Goal: Task Accomplishment & Management: Complete application form

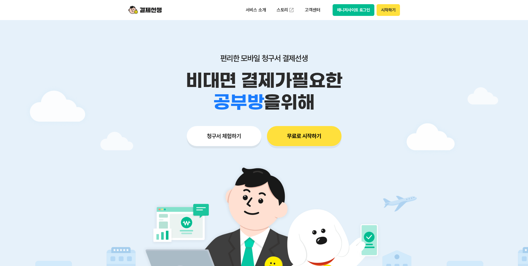
click at [227, 138] on button "청구서 체험하기" at bounding box center [224, 136] width 75 height 20
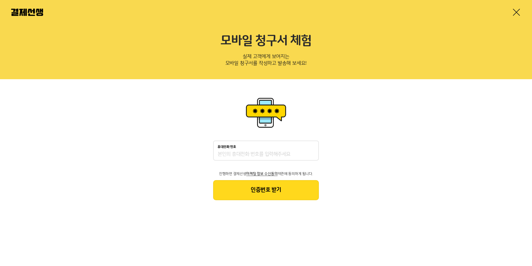
click at [244, 154] on input "휴대전화 번호" at bounding box center [266, 154] width 97 height 7
type input "01055509281"
click at [245, 182] on button "인증번호 받기" at bounding box center [266, 190] width 106 height 20
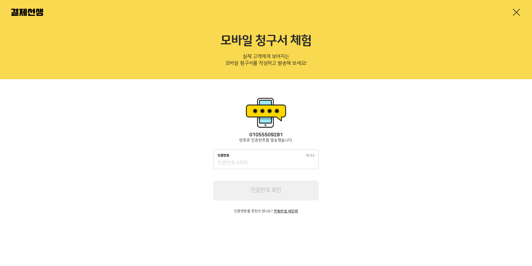
click at [251, 164] on input "인증번호 02:53" at bounding box center [266, 162] width 97 height 7
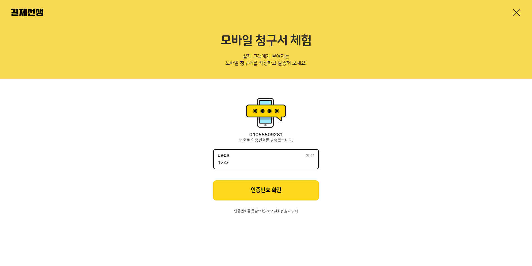
type input "1248"
click at [259, 189] on button "인증번호 확인" at bounding box center [266, 190] width 106 height 20
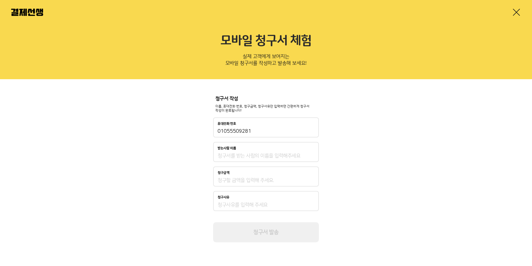
click at [231, 156] on input "받는사람 이름" at bounding box center [266, 155] width 97 height 7
type input "f"
type input "[PERSON_NAME]"
type input "0"
type input "180,000"
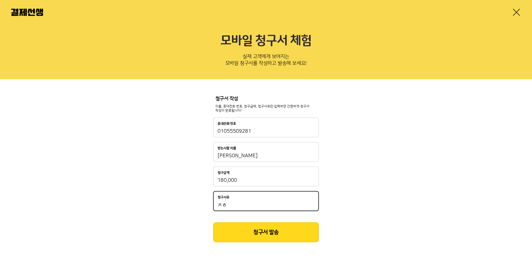
type input "ㅊ"
type input "ㅎ"
type input "류리안수강료"
click at [281, 227] on button "청구서 발송" at bounding box center [266, 232] width 106 height 20
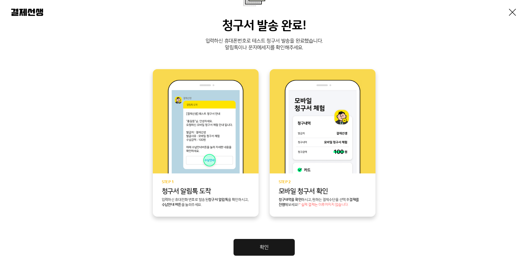
scroll to position [67, 0]
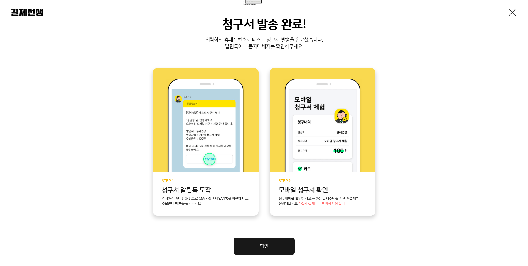
click at [268, 249] on link "확인" at bounding box center [264, 245] width 61 height 17
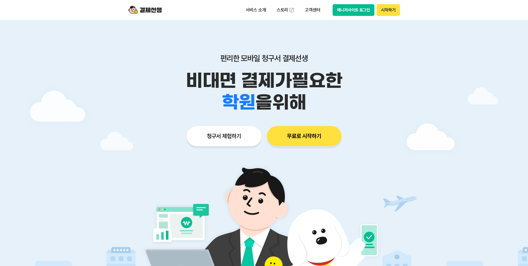
click at [214, 141] on button "청구서 체험하기" at bounding box center [224, 136] width 75 height 20
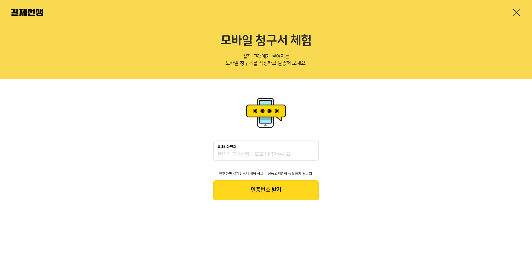
click at [249, 156] on input "휴대전화 번호" at bounding box center [266, 154] width 97 height 7
click at [187, 154] on div "휴대전화 번호 진행하면 결제선생 마케팅 정보 수신동의 약관에 동의하게 됩니다. 인증번호 받기" at bounding box center [266, 148] width 532 height 138
click at [176, 179] on div "휴대전화 번호 진행하면 결제선생 마케팅 정보 수신동의 약관에 동의하게 됩니다. 인증번호 받기" at bounding box center [266, 148] width 532 height 138
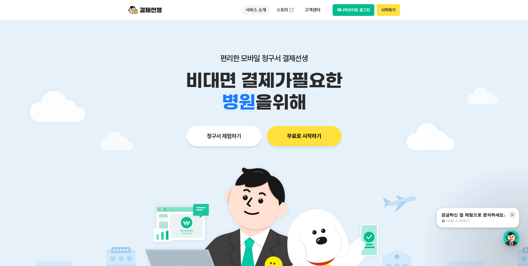
click at [260, 12] on p "서비스 소개" at bounding box center [256, 10] width 28 height 10
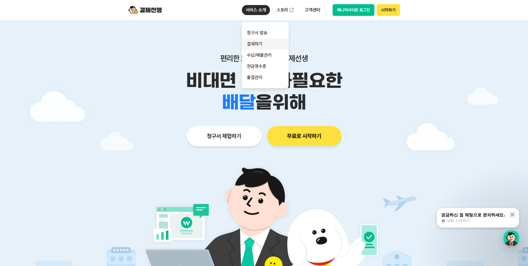
click at [255, 41] on link "결제하기" at bounding box center [265, 43] width 47 height 11
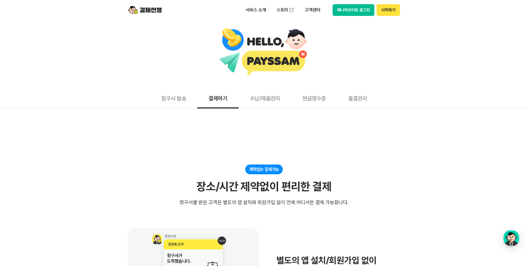
click at [265, 101] on button "수납/매출관리" at bounding box center [265, 98] width 53 height 21
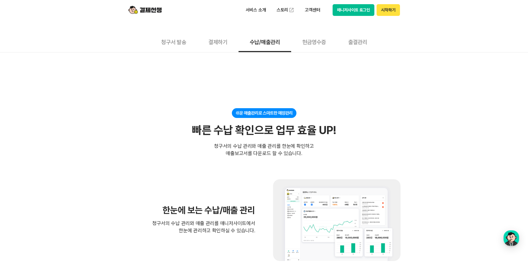
scroll to position [56, 0]
click at [320, 46] on button "현금영수증" at bounding box center [314, 42] width 46 height 21
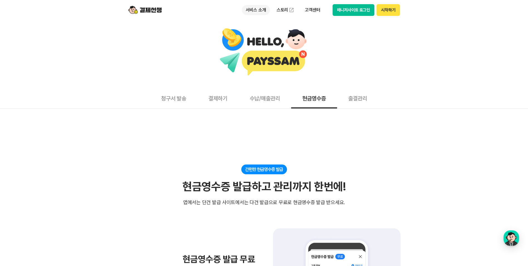
click at [262, 11] on p "서비스 소개" at bounding box center [256, 10] width 28 height 10
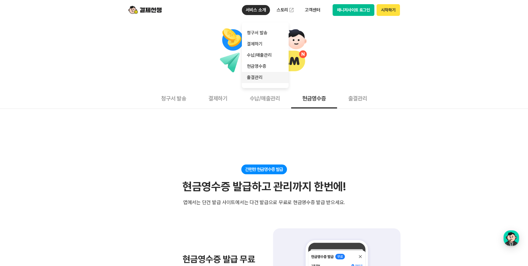
click at [261, 78] on link "출결관리" at bounding box center [265, 77] width 47 height 11
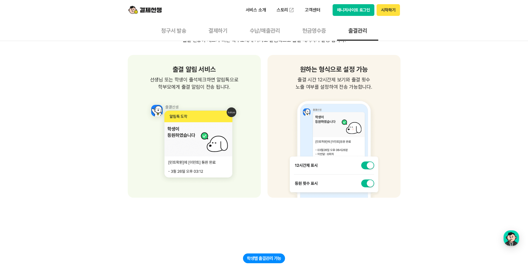
scroll to position [334, 0]
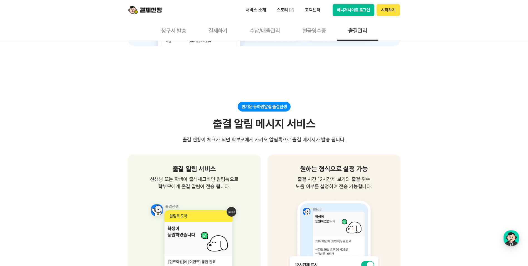
click at [225, 255] on img at bounding box center [194, 243] width 120 height 107
